Goal: Task Accomplishment & Management: Complete application form

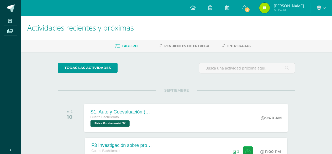
scroll to position [64, 0]
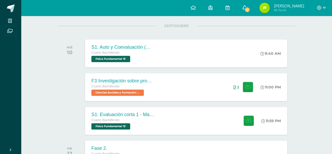
click at [245, 11] on link "4" at bounding box center [244, 8] width 17 height 16
click at [316, 9] on div at bounding box center [322, 8] width 22 height 16
click at [320, 8] on icon at bounding box center [319, 8] width 4 height 4
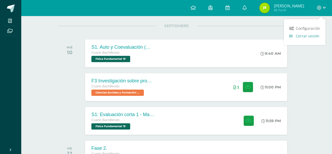
click at [310, 35] on span "Cerrar sesión" at bounding box center [308, 35] width 24 height 5
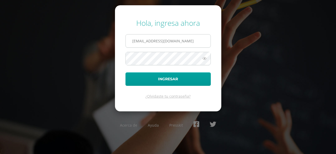
click at [201, 40] on input "b2301@bilinguesanjuan.edu.gt" at bounding box center [168, 40] width 85 height 13
type input "a1301@bilinguesanjuan.edu.gt"
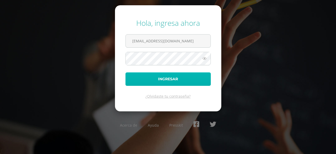
click at [174, 79] on button "Ingresar" at bounding box center [168, 78] width 85 height 13
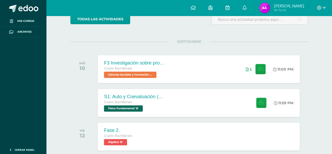
scroll to position [49, 0]
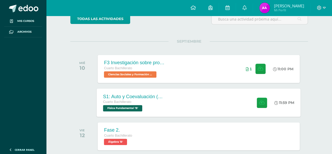
click at [150, 96] on div "S1: Auto y Coevaluación (Magnetismo/Conceptos Básicos)" at bounding box center [135, 97] width 64 height 6
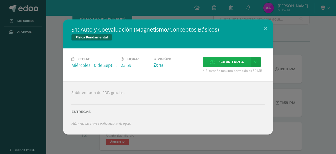
click at [214, 61] on icon at bounding box center [213, 61] width 6 height 3
click at [0, 0] on input "Subir tarea" at bounding box center [0, 0] width 0 height 0
click at [210, 62] on label "Subir tarea" at bounding box center [227, 62] width 48 height 10
click at [0, 0] on input "Subir tarea" at bounding box center [0, 0] width 0 height 0
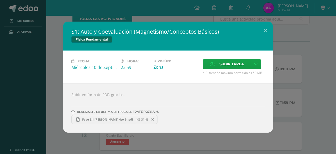
click at [314, 122] on div "S1: Auto y Coevaluación (Magnetismo/Conceptos Básicos) Física Fundamental Fecha…" at bounding box center [168, 77] width 332 height 111
